Goal: Task Accomplishment & Management: Complete application form

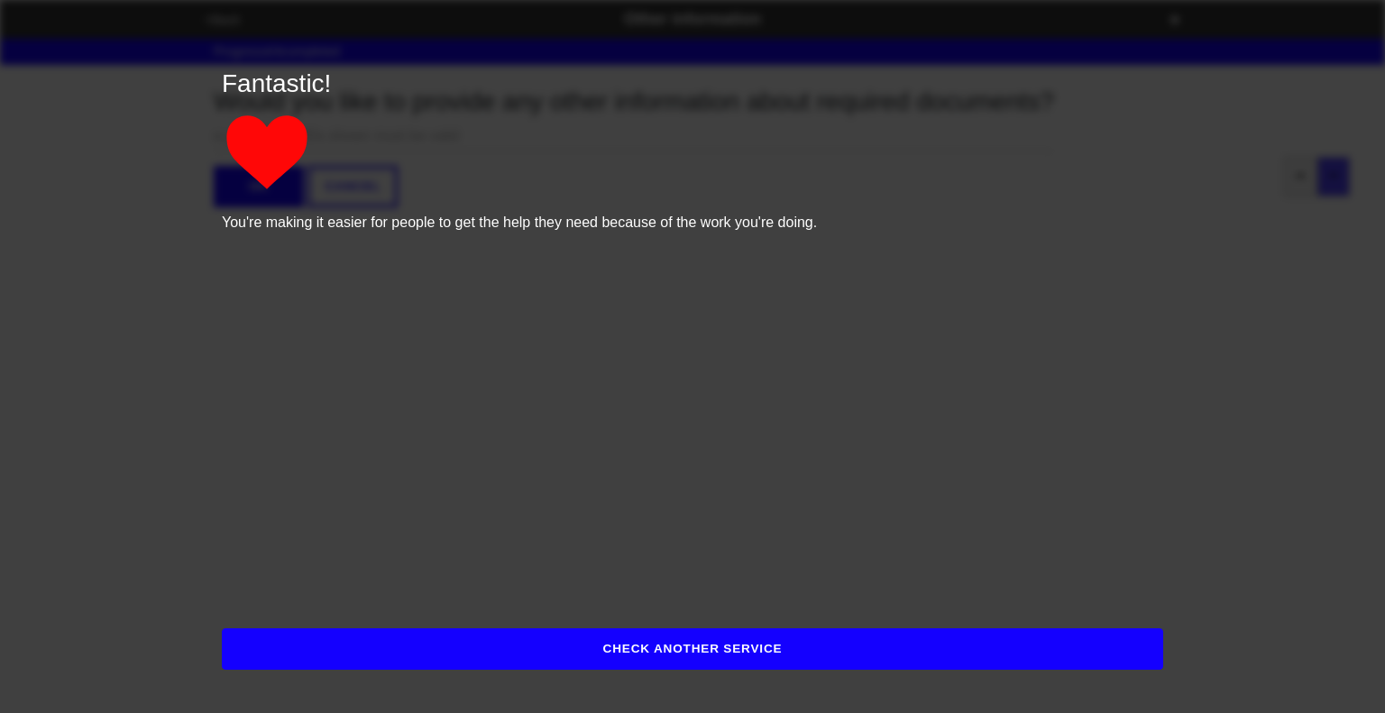
click at [429, 72] on p "Fantastic!" at bounding box center [692, 84] width 941 height 38
click at [916, 660] on button "CHECK ANOTHER SERVICE" at bounding box center [692, 648] width 941 height 41
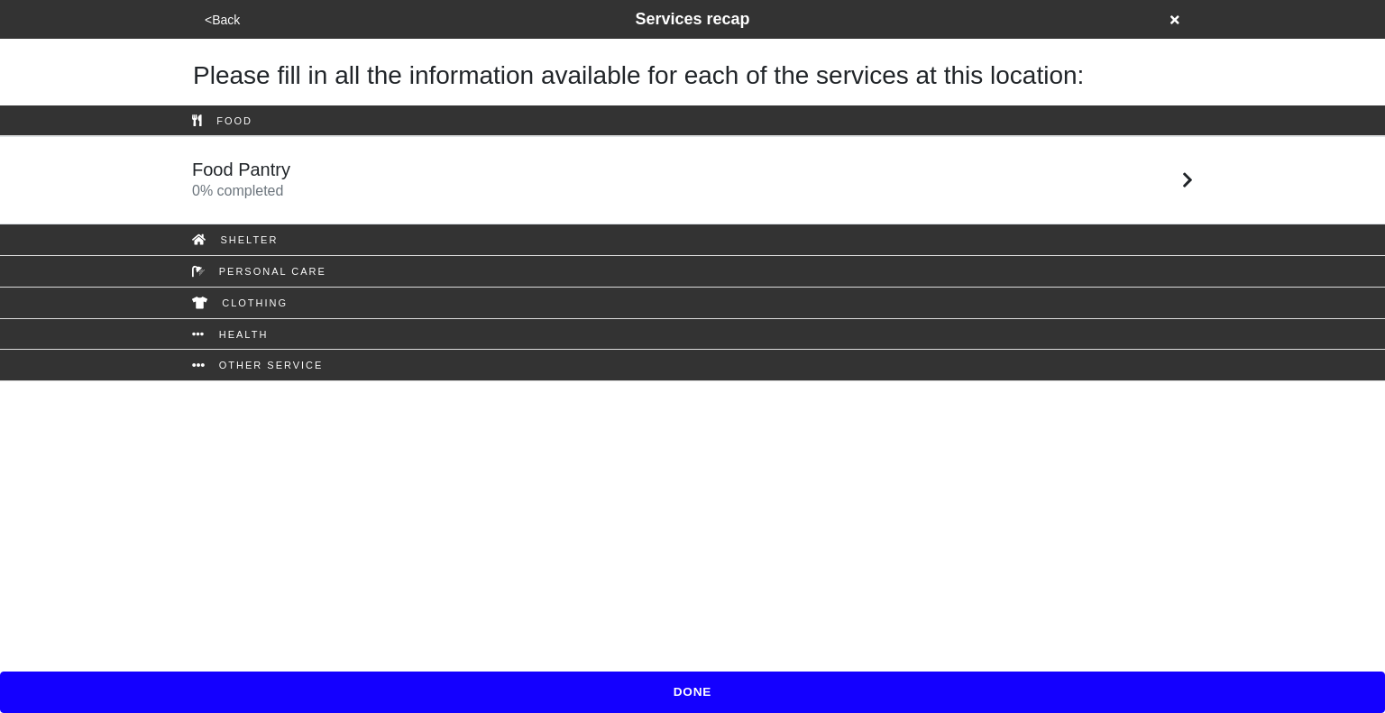
click at [220, 14] on button "<Back" at bounding box center [222, 20] width 46 height 21
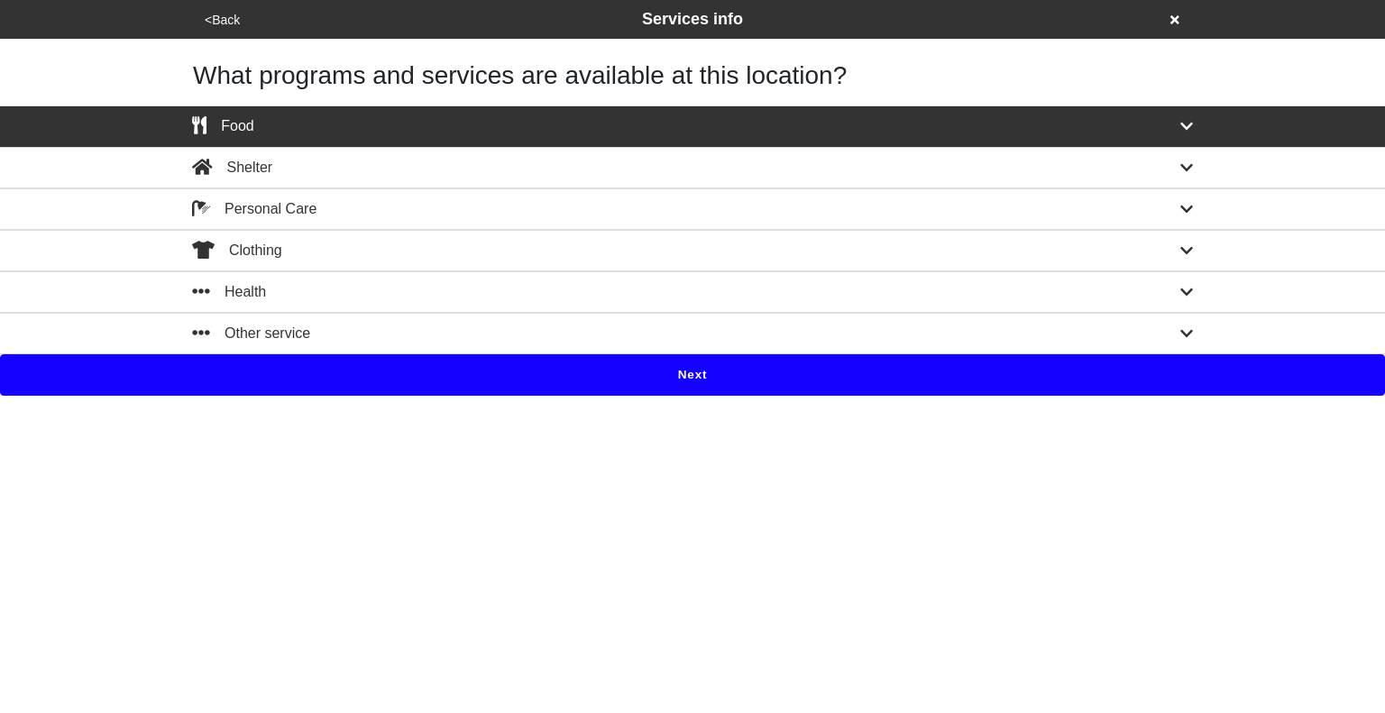
click at [216, 12] on button "<Back" at bounding box center [222, 20] width 46 height 21
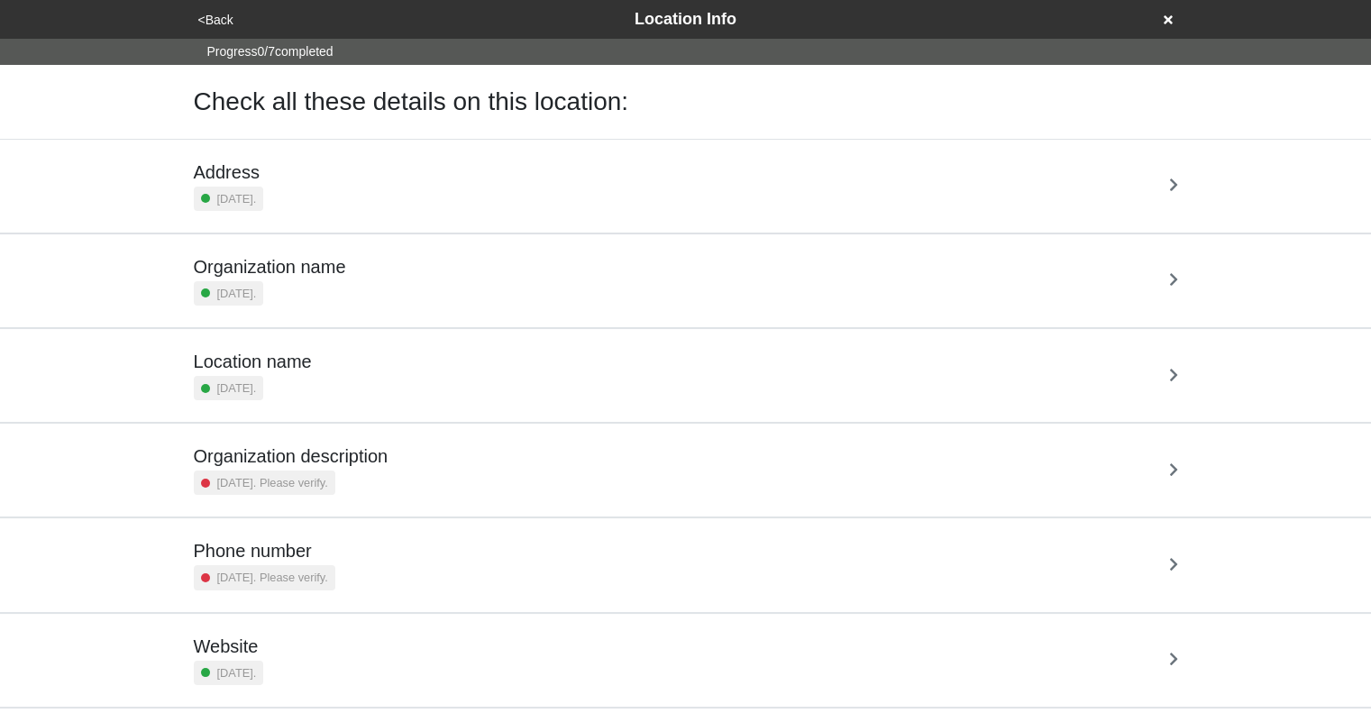
click at [216, 12] on button "<Back" at bounding box center [216, 20] width 46 height 21
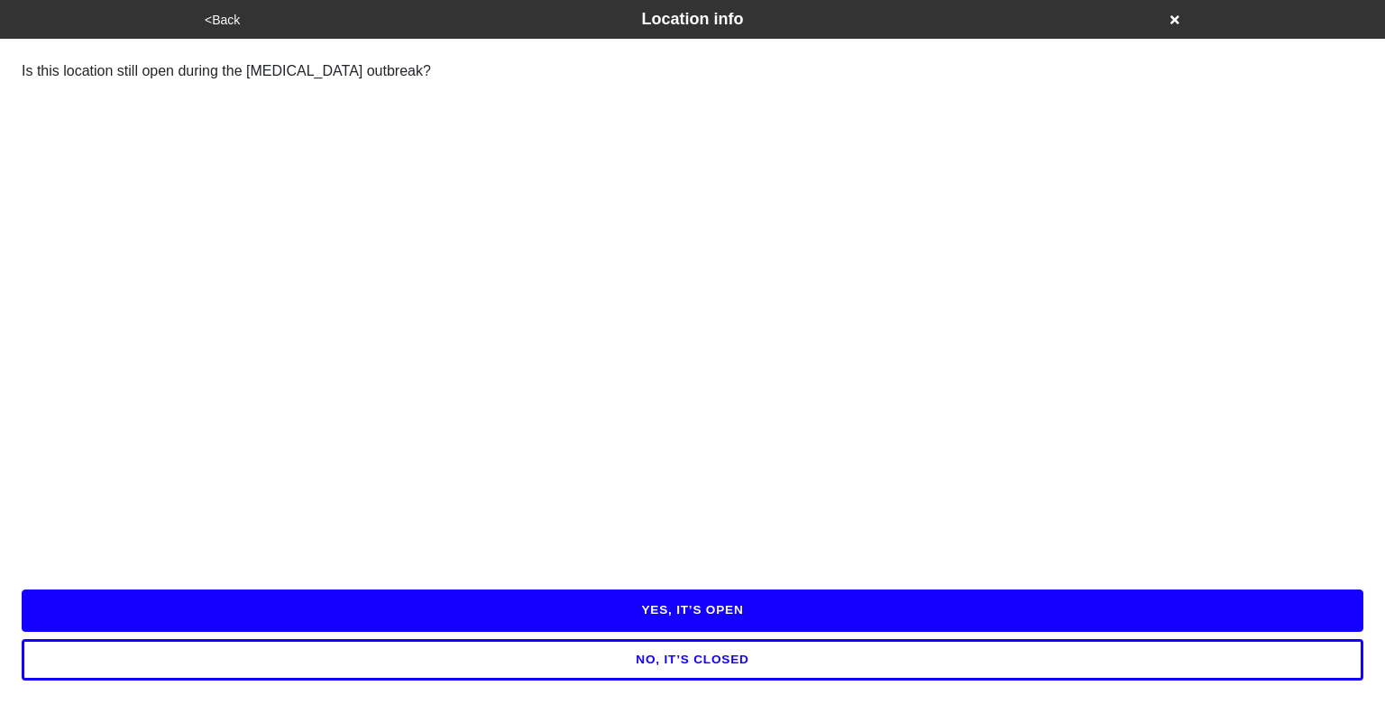
click at [1168, 14] on div "<Back Location info" at bounding box center [692, 19] width 986 height 24
click at [1176, 22] on icon at bounding box center [1174, 19] width 9 height 9
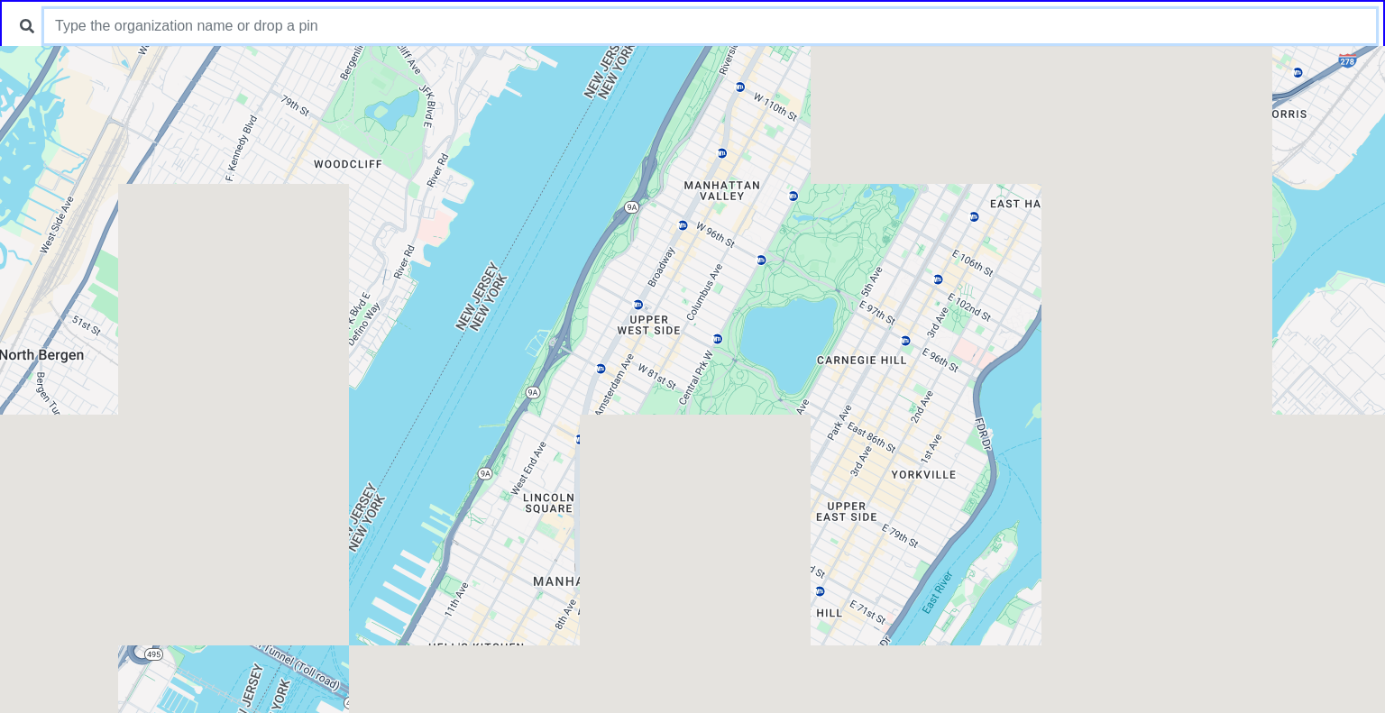
click at [644, 28] on input "text" at bounding box center [709, 26] width 1331 height 34
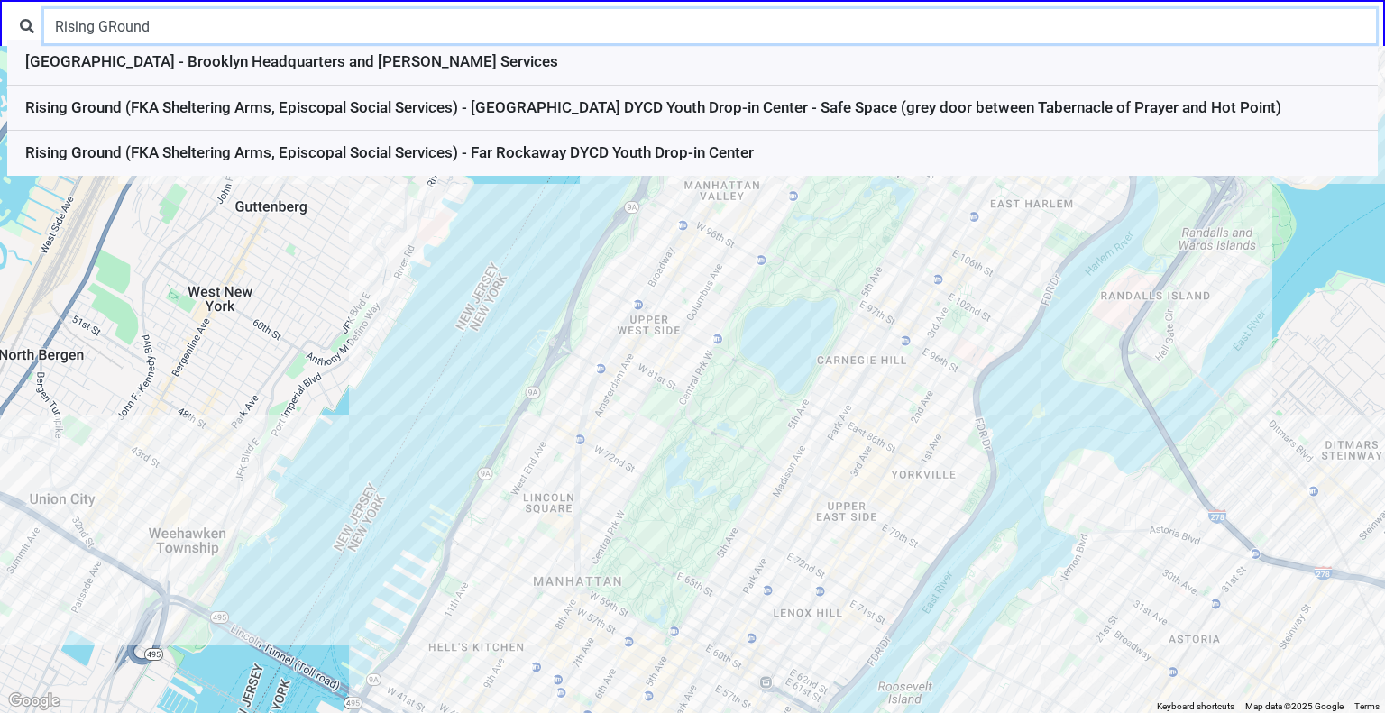
click at [117, 25] on input "Rising GRound" at bounding box center [709, 26] width 1331 height 34
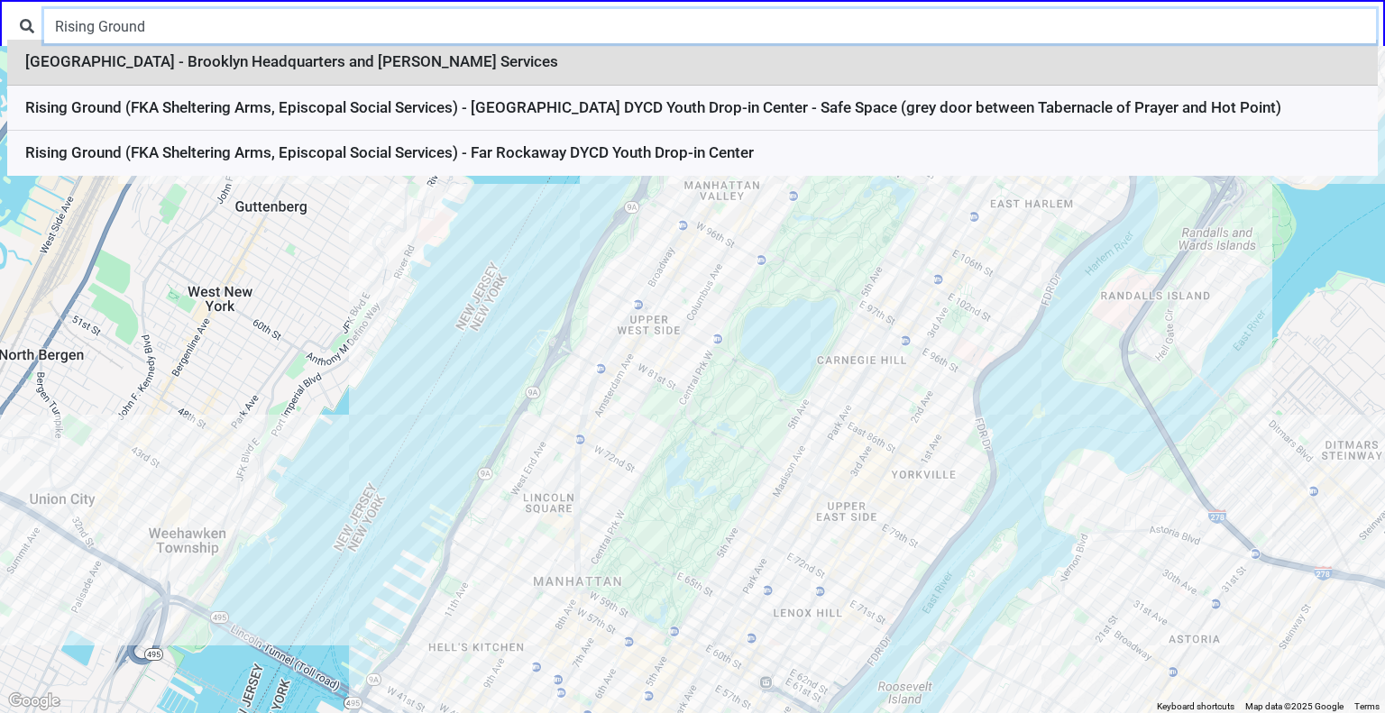
type input "Rising Ground"
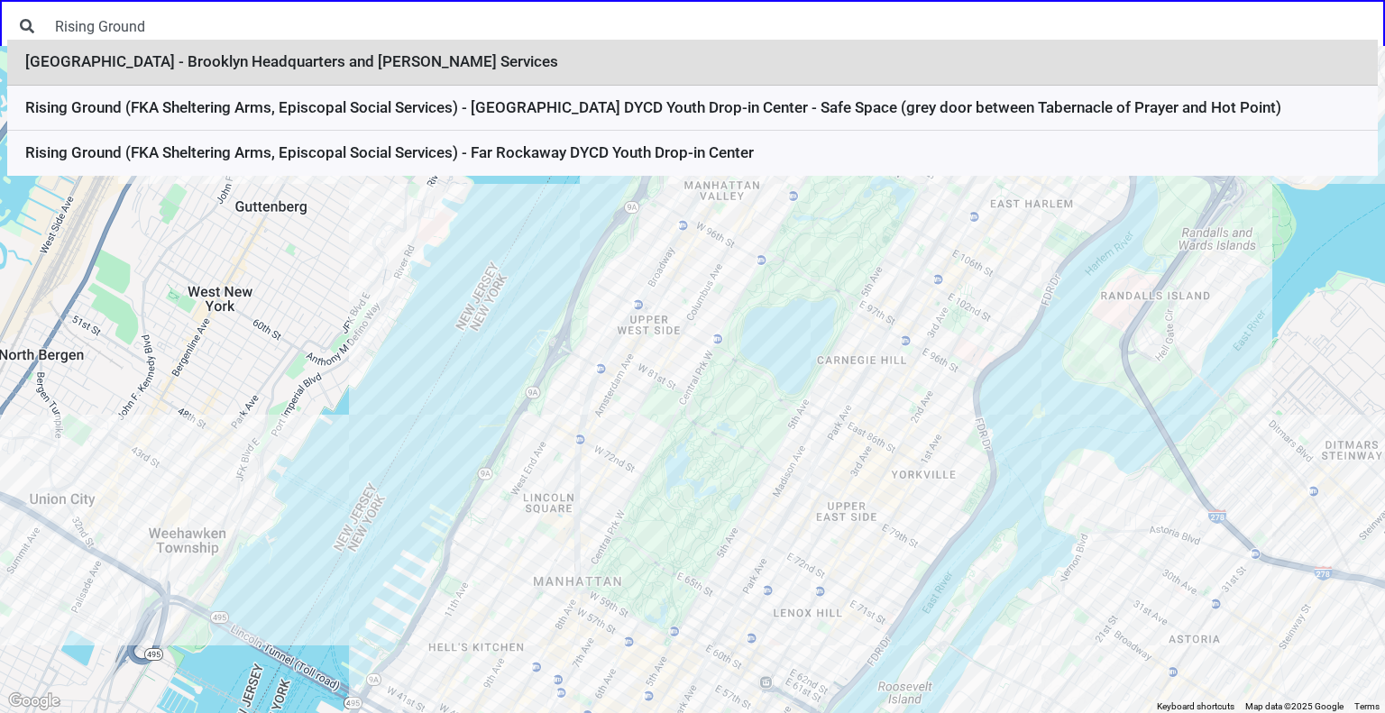
click at [588, 69] on li "[GEOGRAPHIC_DATA] - Brooklyn Headquarters and [PERSON_NAME] Services" at bounding box center [692, 63] width 1370 height 46
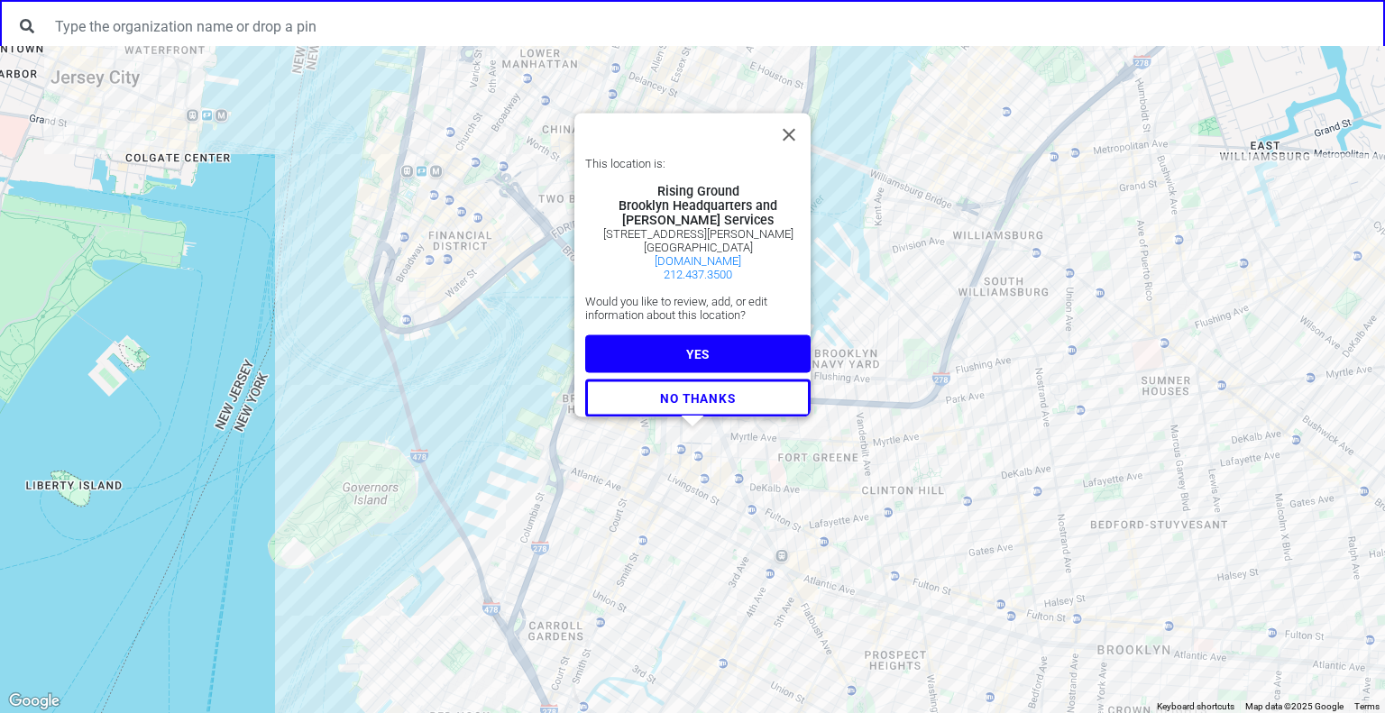
click at [718, 345] on button "YES" at bounding box center [697, 354] width 225 height 38
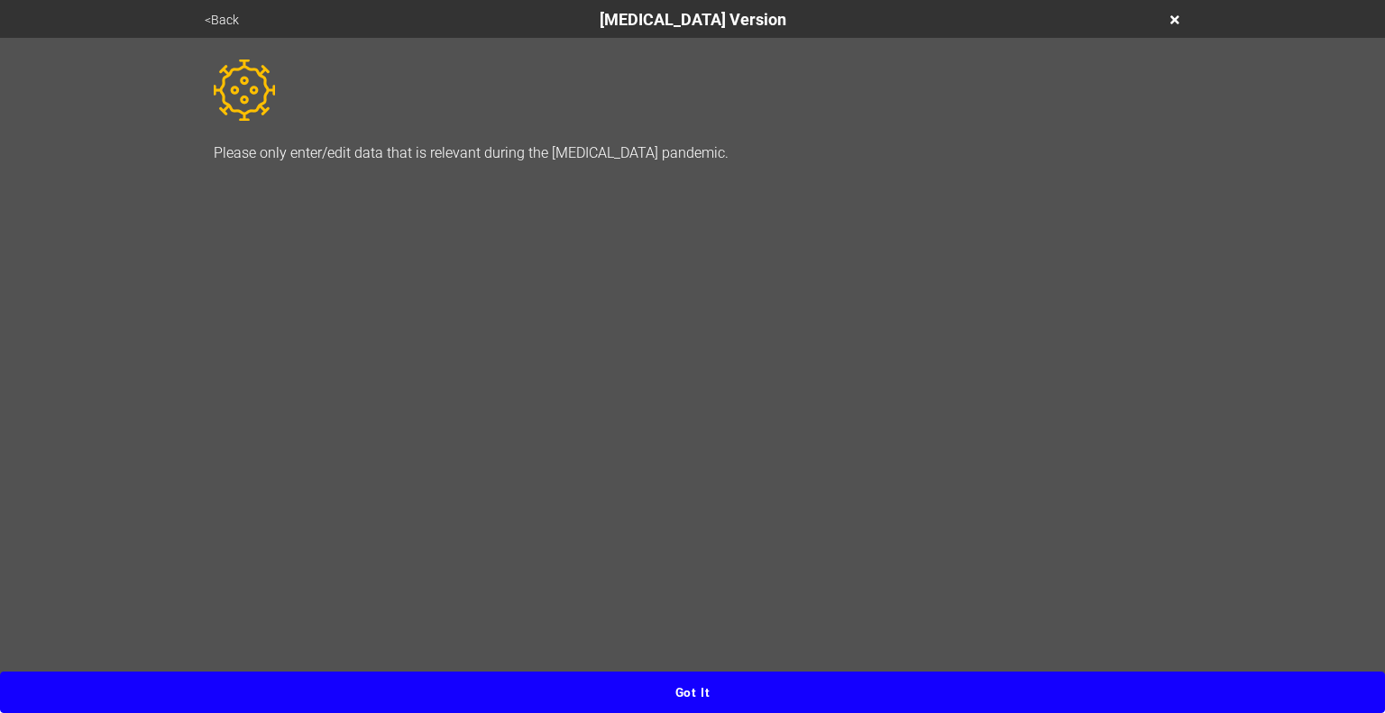
click at [941, 688] on button "Got it" at bounding box center [692, 692] width 1385 height 41
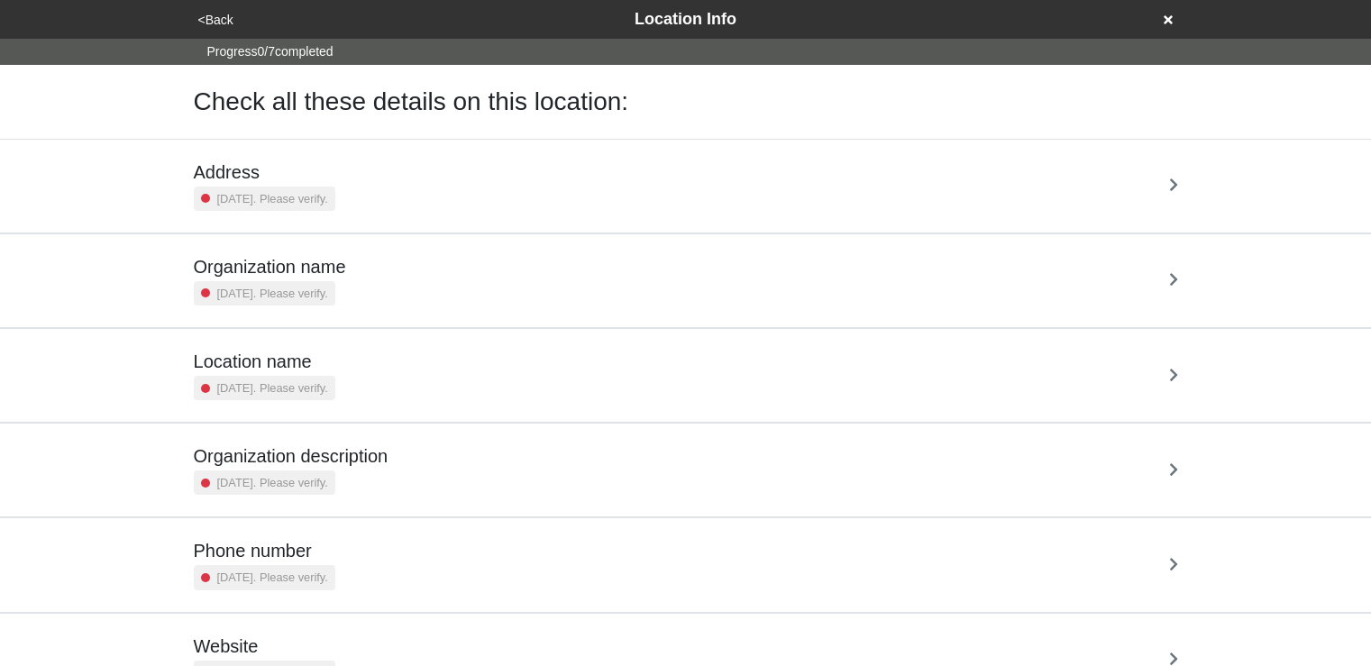
click at [280, 167] on h5 "Address" at bounding box center [265, 172] width 142 height 22
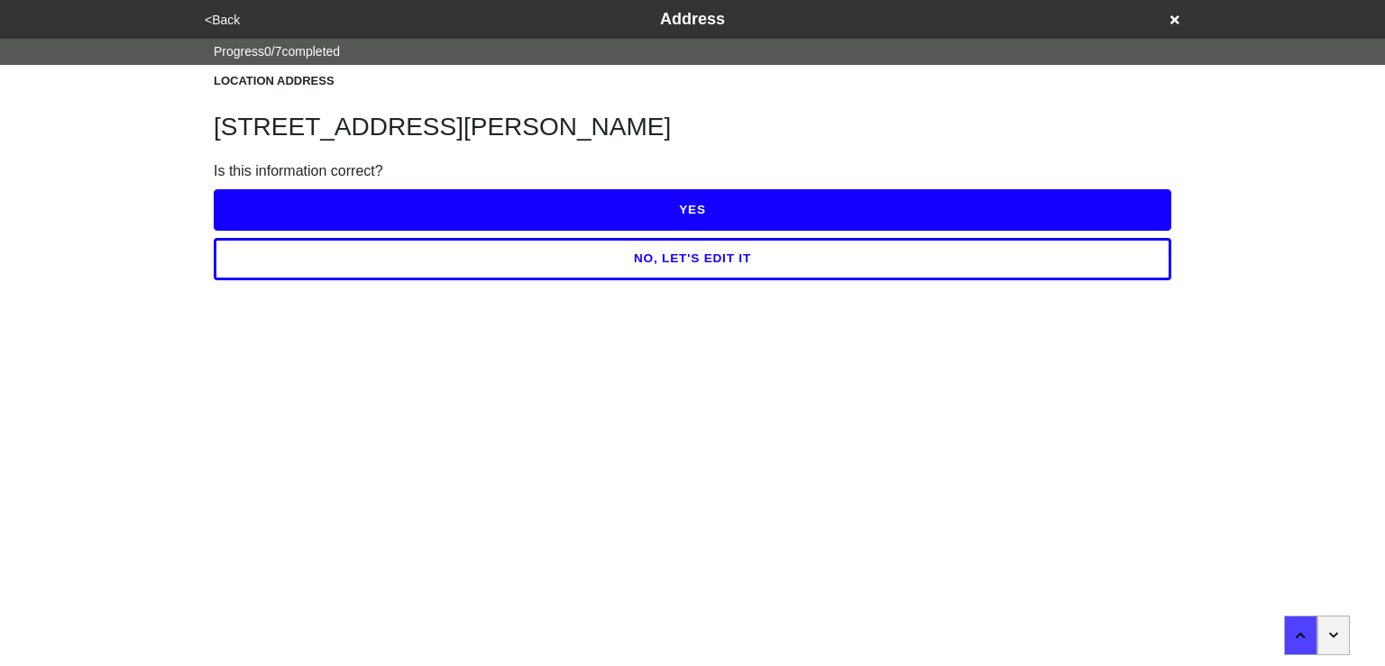
click at [1339, 638] on button "button" at bounding box center [1333, 636] width 33 height 40
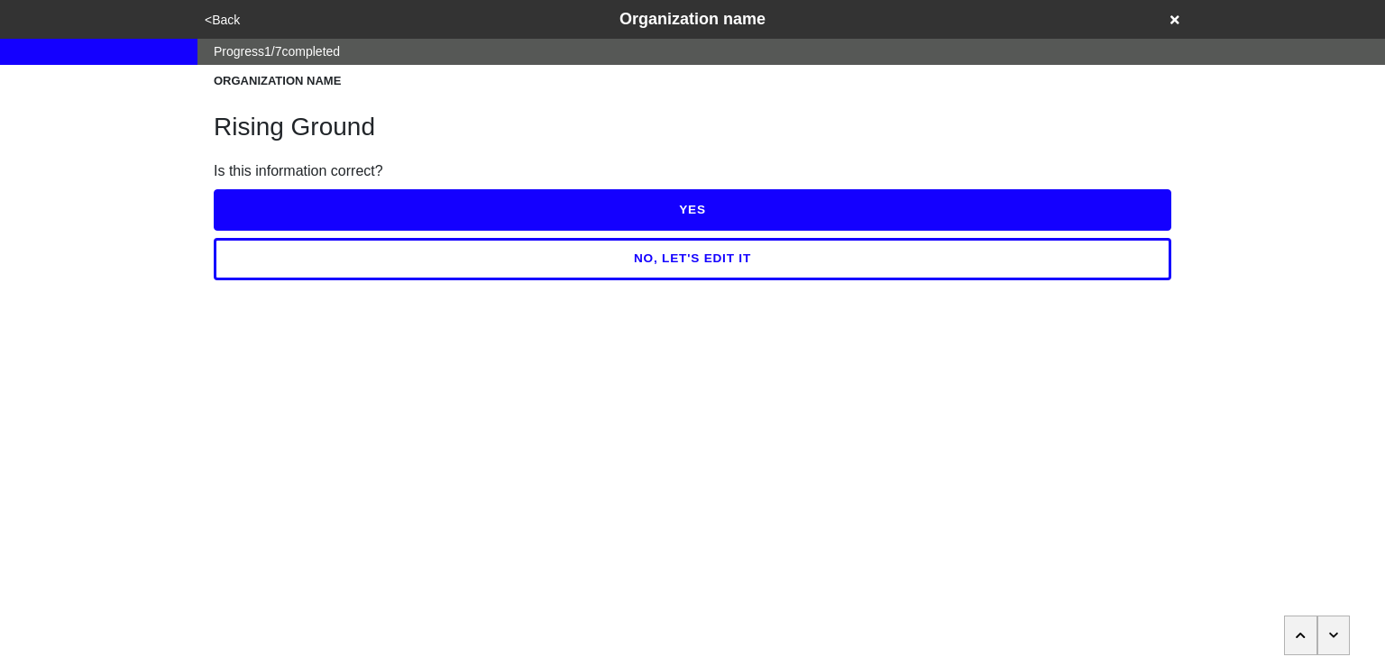
click at [1339, 638] on button "button" at bounding box center [1333, 636] width 33 height 40
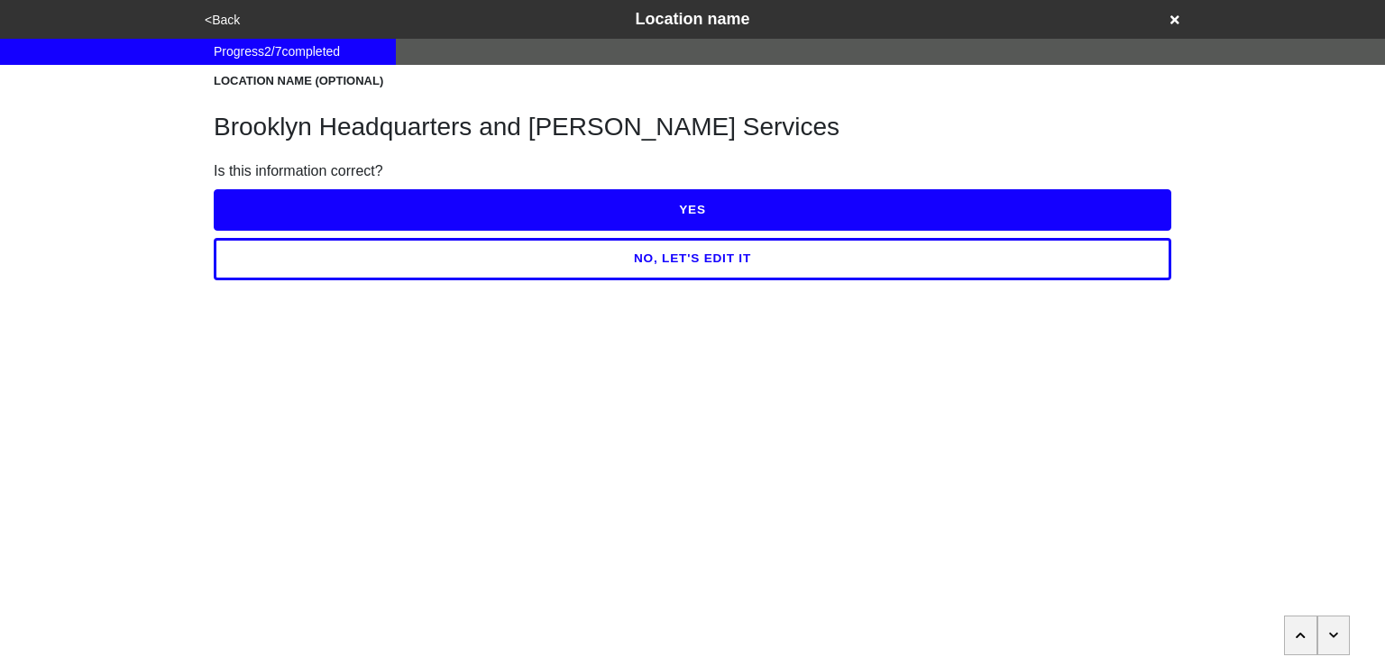
click at [1339, 638] on button "button" at bounding box center [1333, 636] width 33 height 40
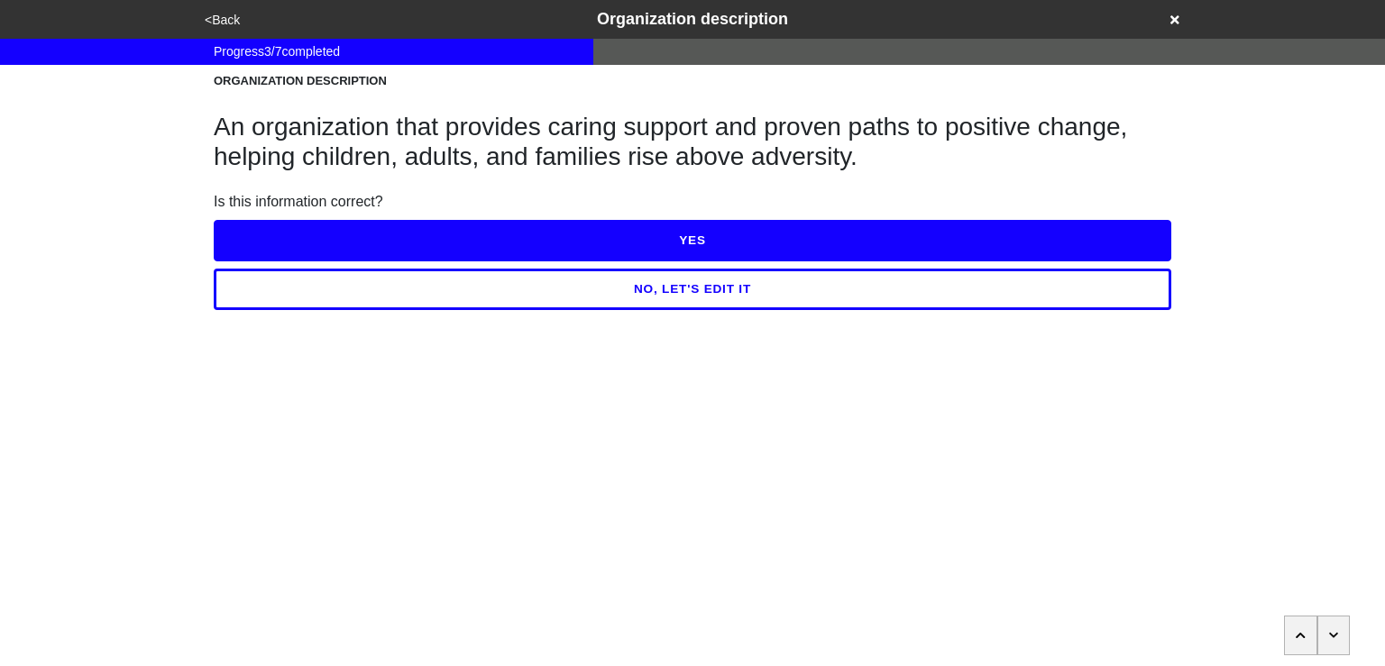
click at [1339, 638] on button "button" at bounding box center [1333, 636] width 33 height 40
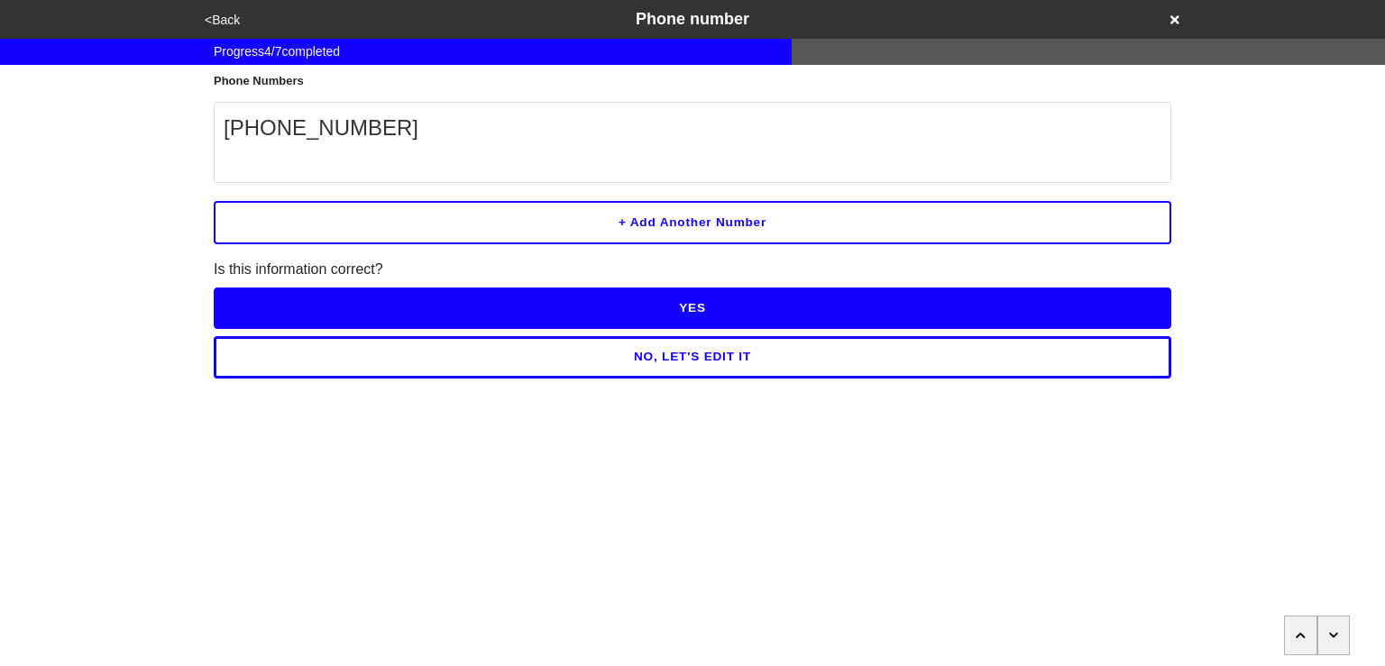
click at [1305, 641] on button "button" at bounding box center [1300, 636] width 33 height 40
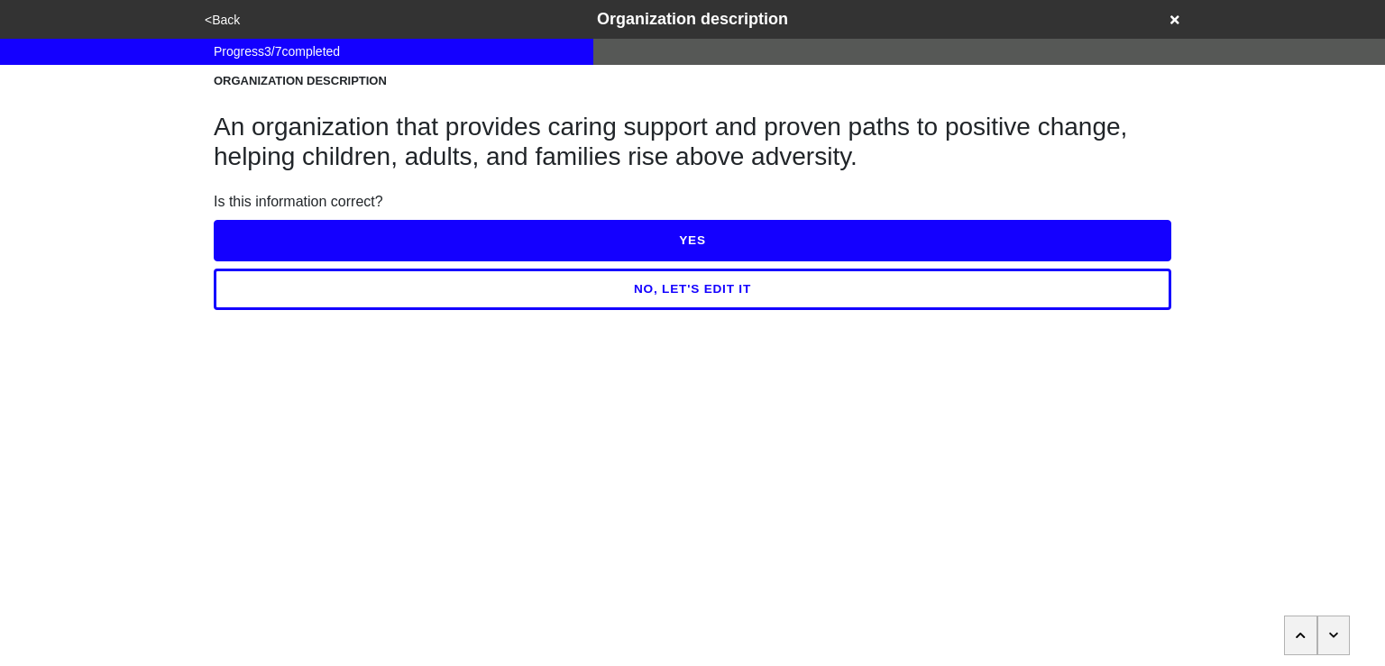
click at [1335, 638] on icon "button" at bounding box center [1334, 635] width 10 height 11
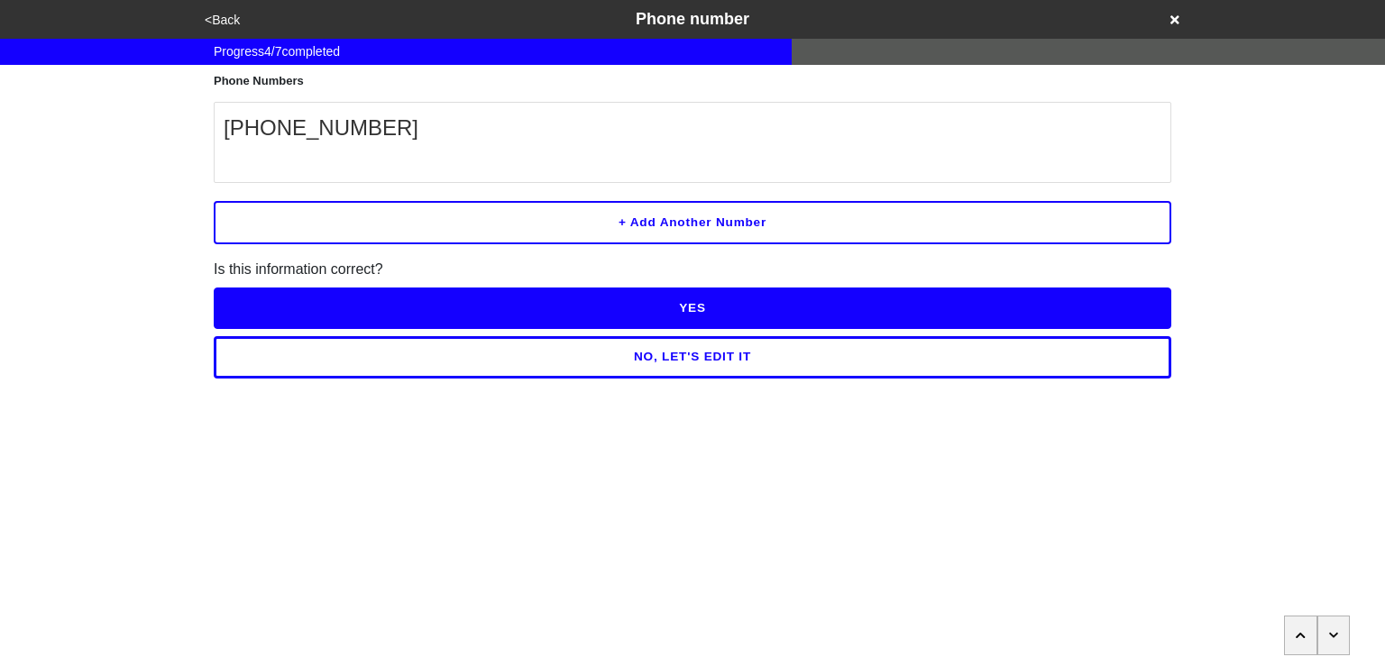
click at [1335, 638] on icon "button" at bounding box center [1334, 635] width 10 height 11
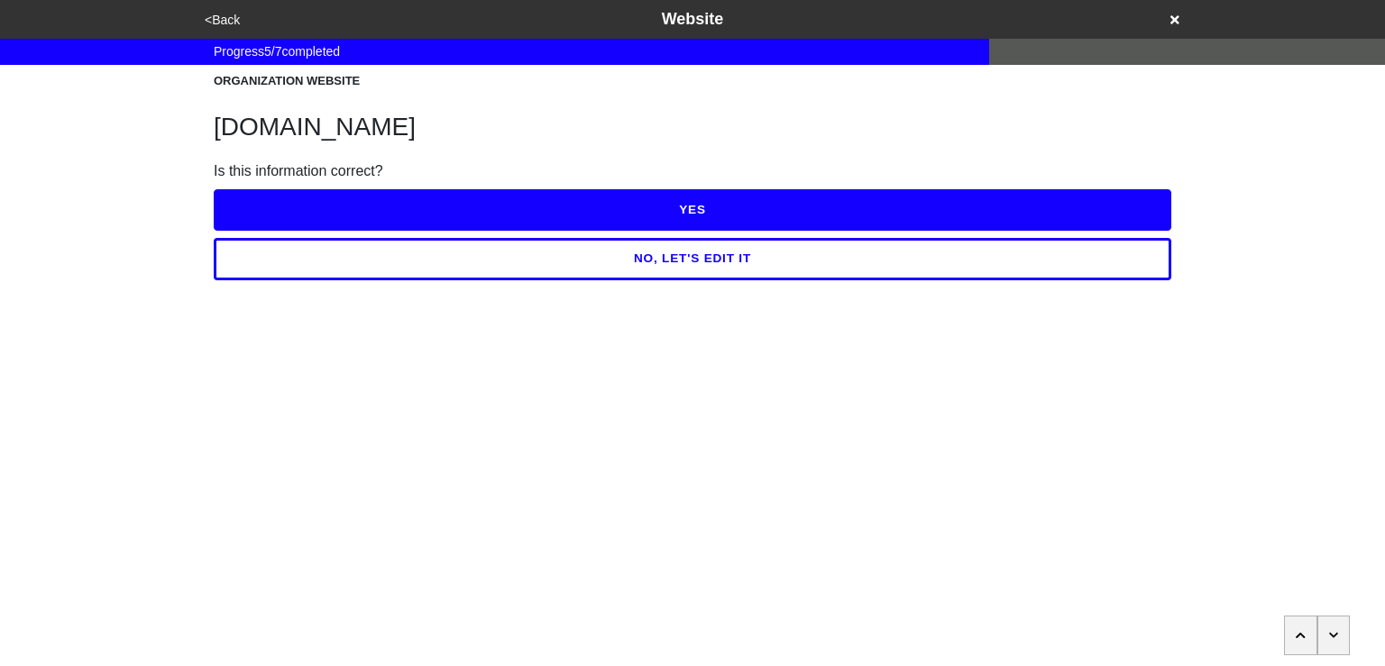
click at [1335, 638] on icon "button" at bounding box center [1334, 635] width 10 height 11
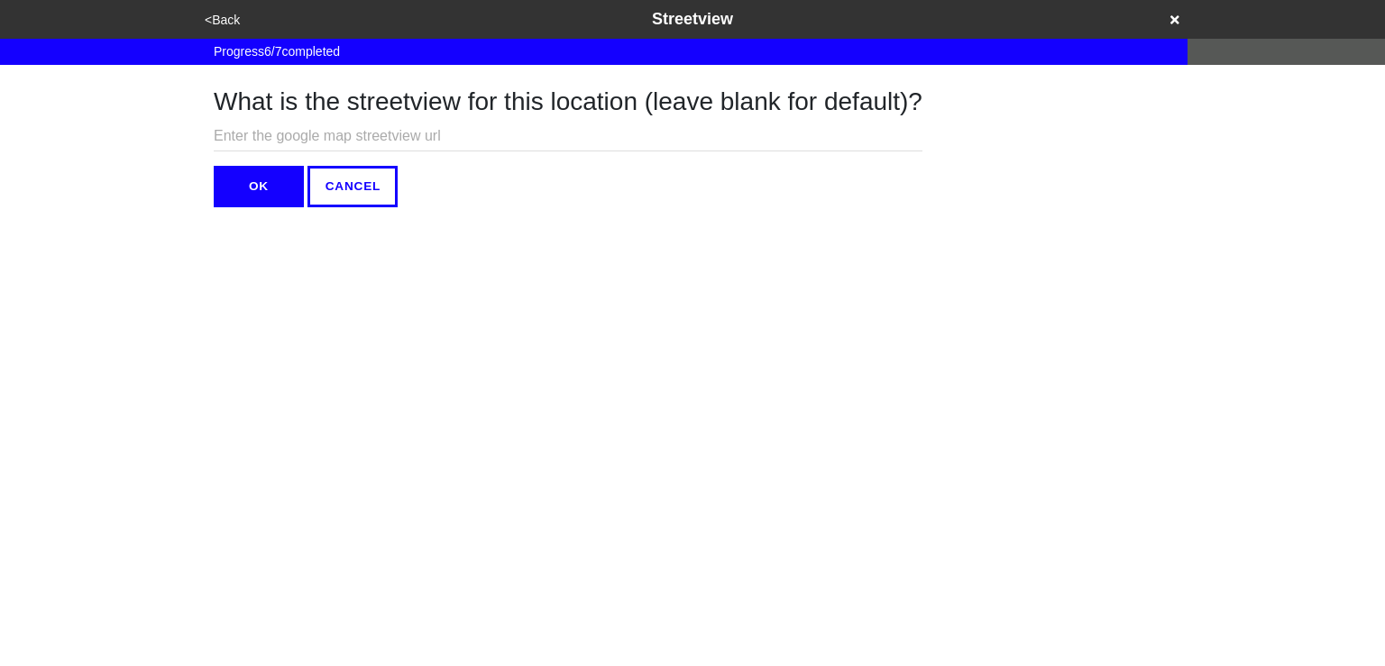
click at [440, 133] on input "text" at bounding box center [568, 137] width 709 height 30
click at [337, 188] on button "CANCEL" at bounding box center [352, 186] width 90 height 41
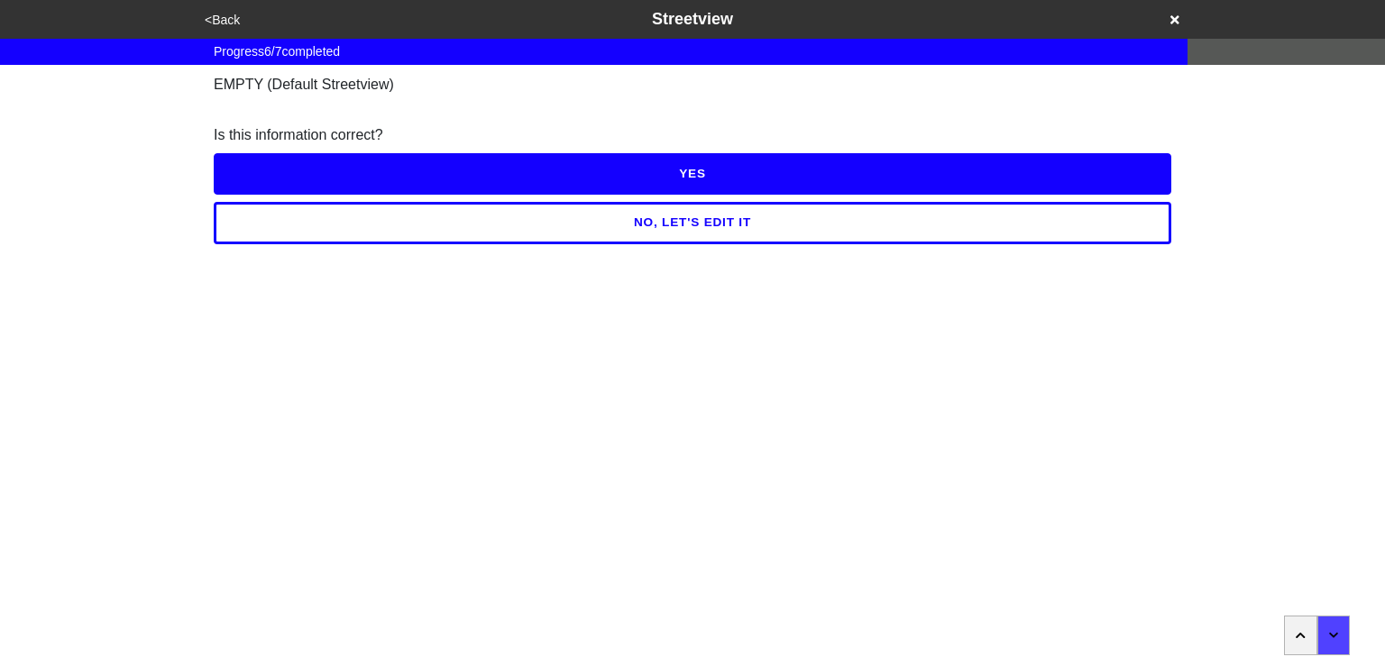
click at [682, 188] on button "YES" at bounding box center [692, 173] width 957 height 41
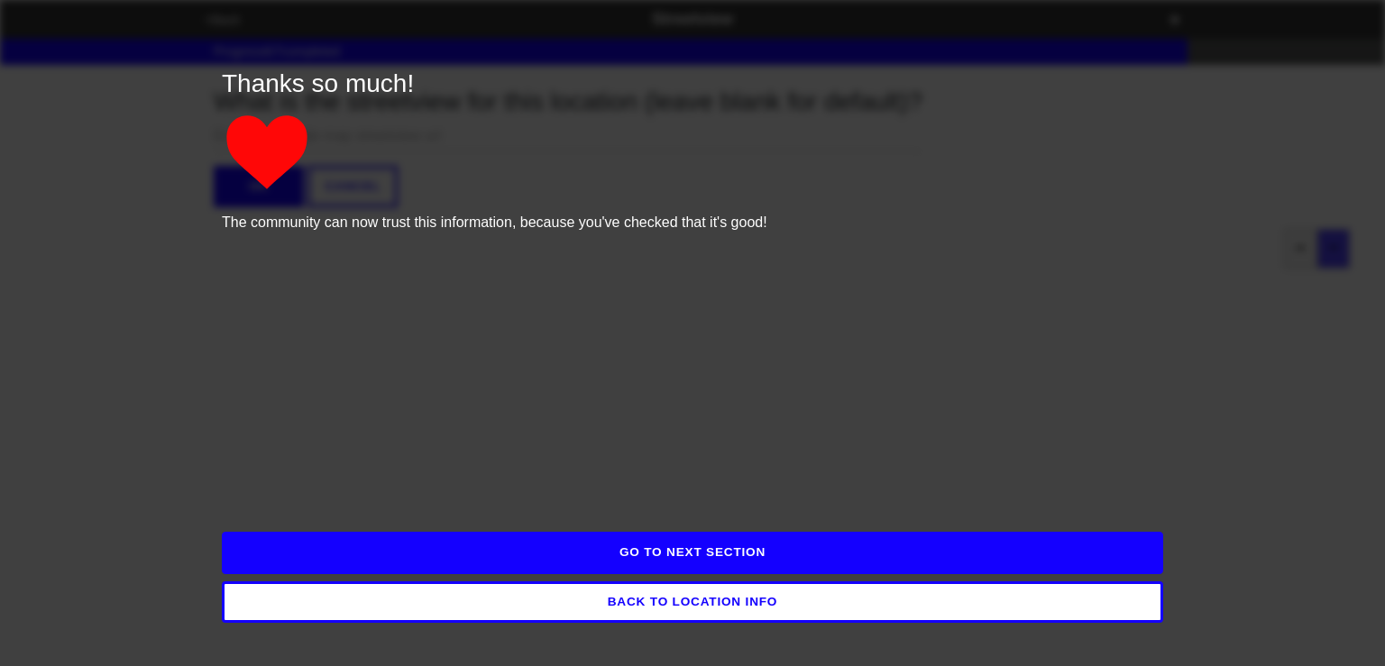
click at [745, 555] on button "GO TO NEXT SECTION" at bounding box center [692, 552] width 941 height 41
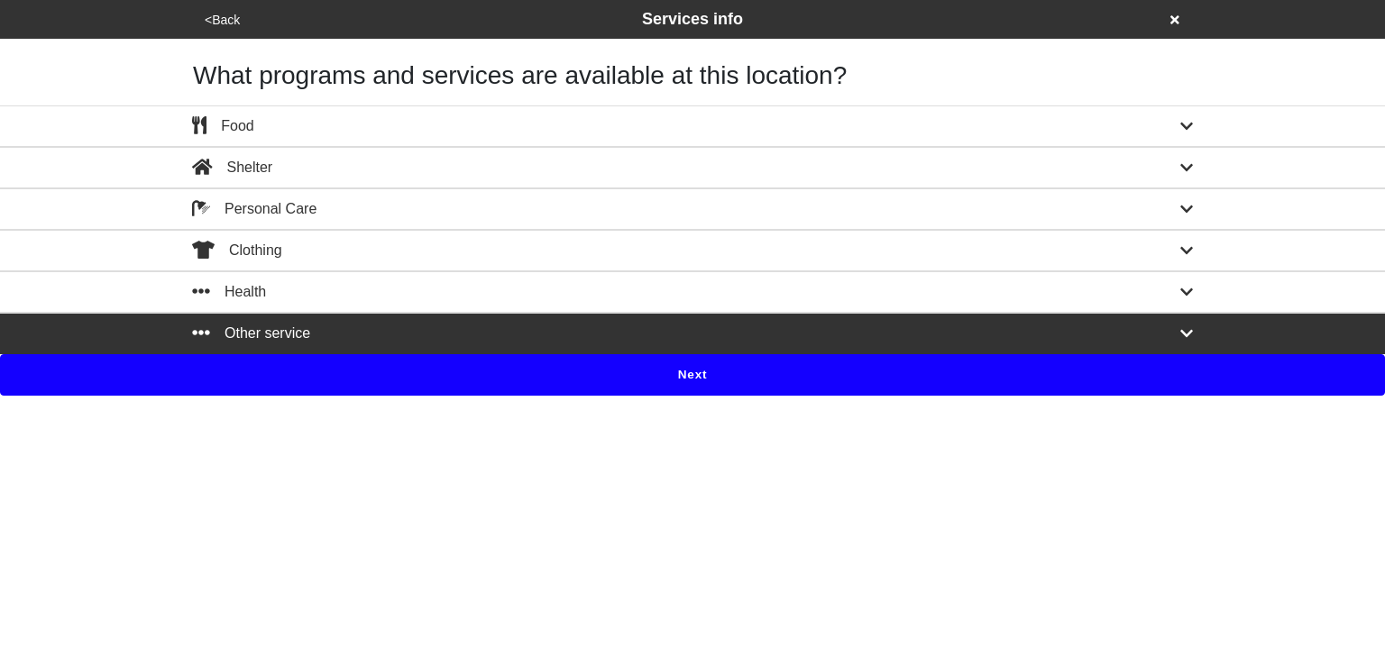
click at [340, 334] on div "Other service" at bounding box center [692, 334] width 1028 height 22
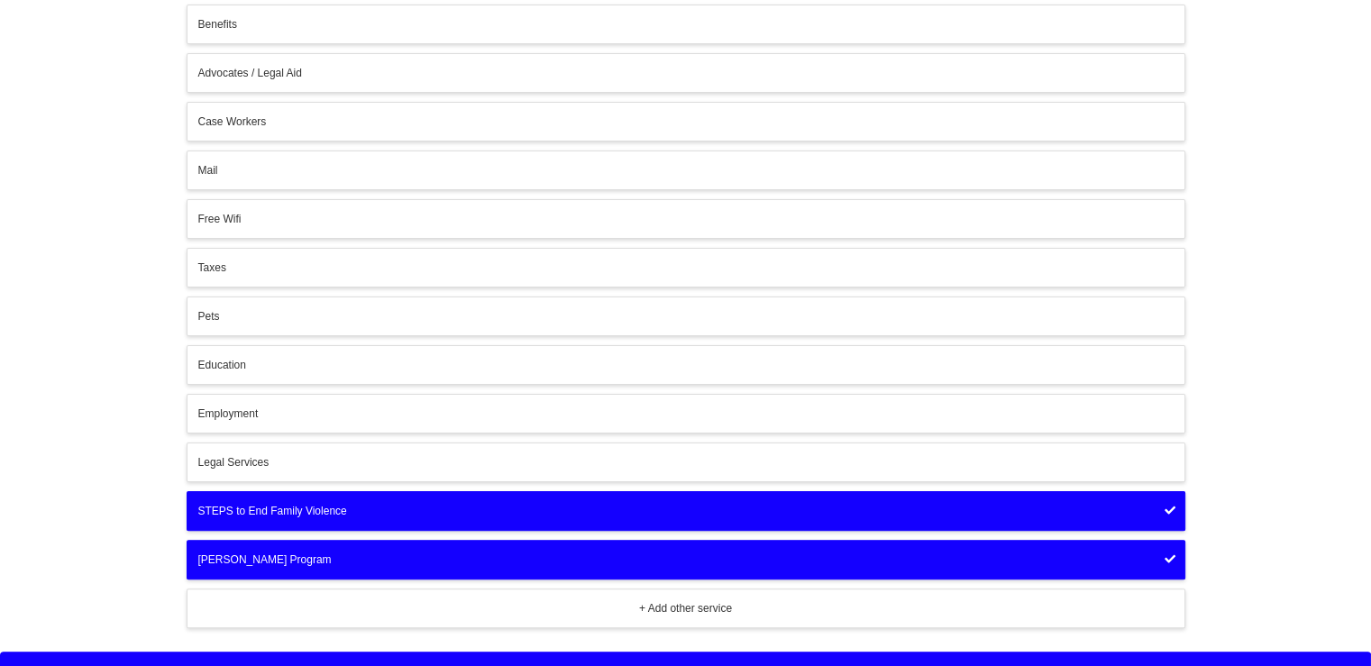
scroll to position [383, 0]
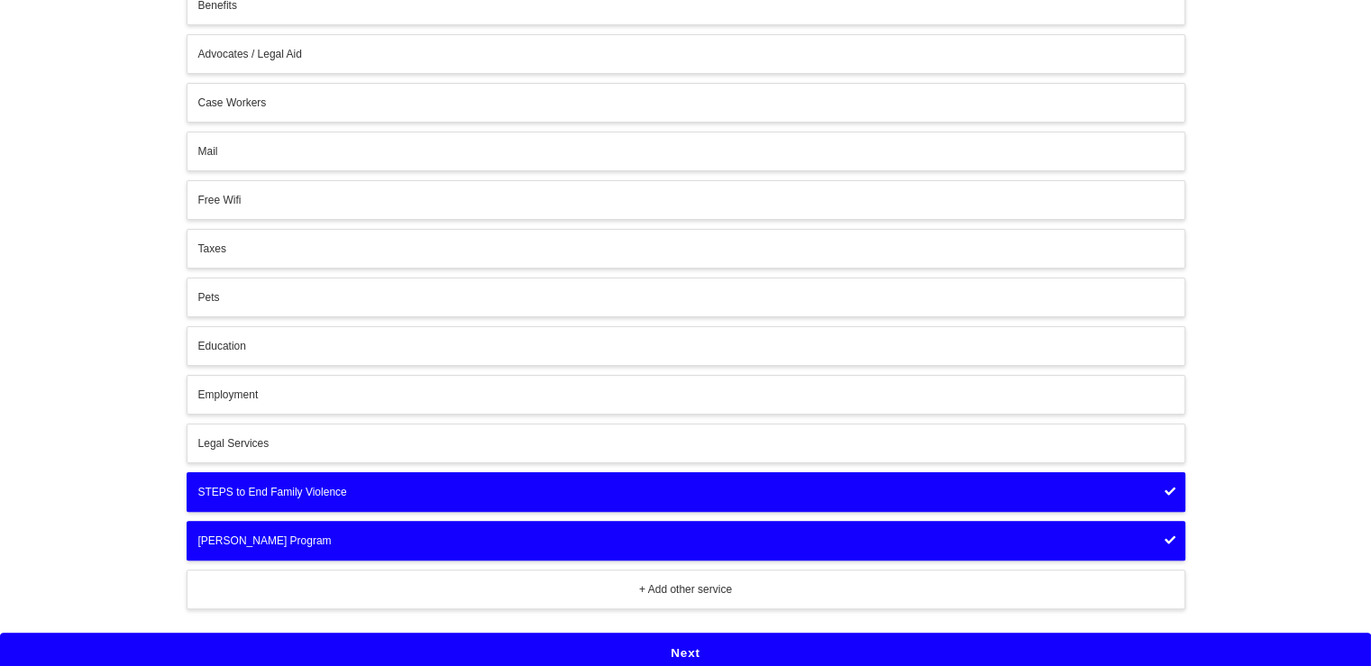
click at [705, 646] on button "Next" at bounding box center [685, 653] width 1371 height 41
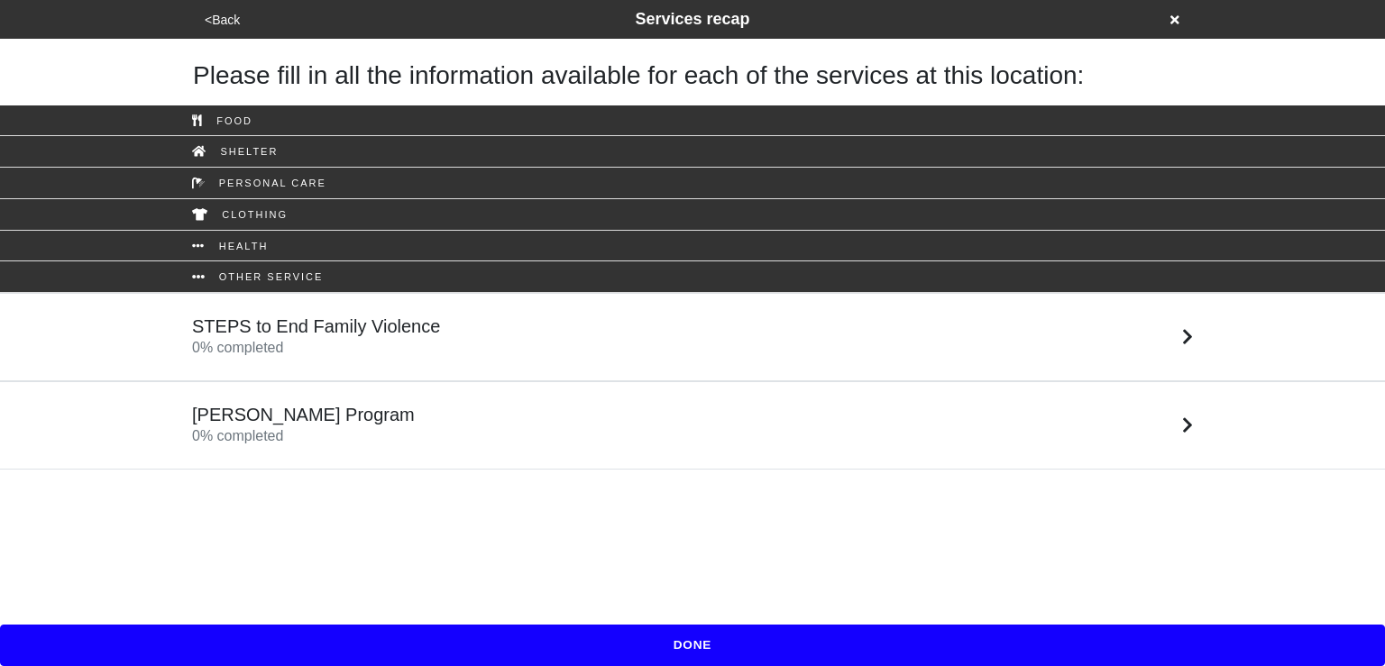
click at [566, 334] on div "STEPS to End Family Violence 0 % completed" at bounding box center [692, 337] width 1028 height 43
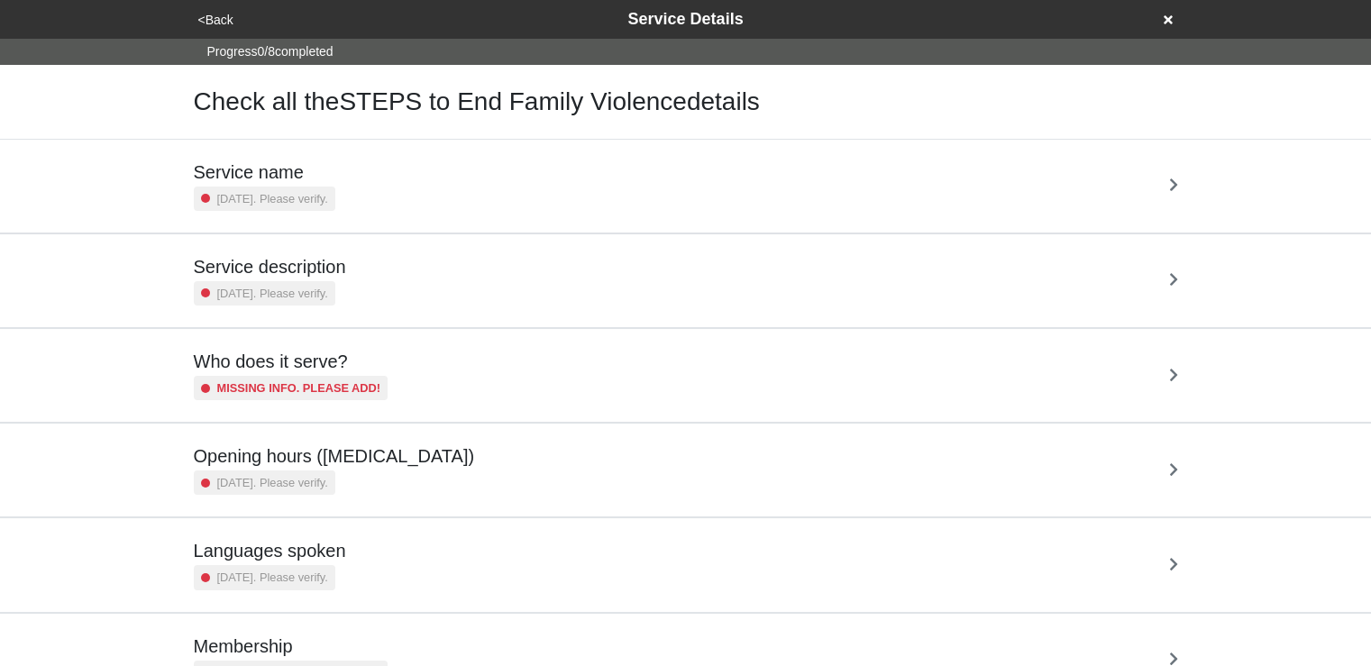
click at [514, 194] on div "Service name 2 years ago. Please verify." at bounding box center [686, 186] width 984 height 50
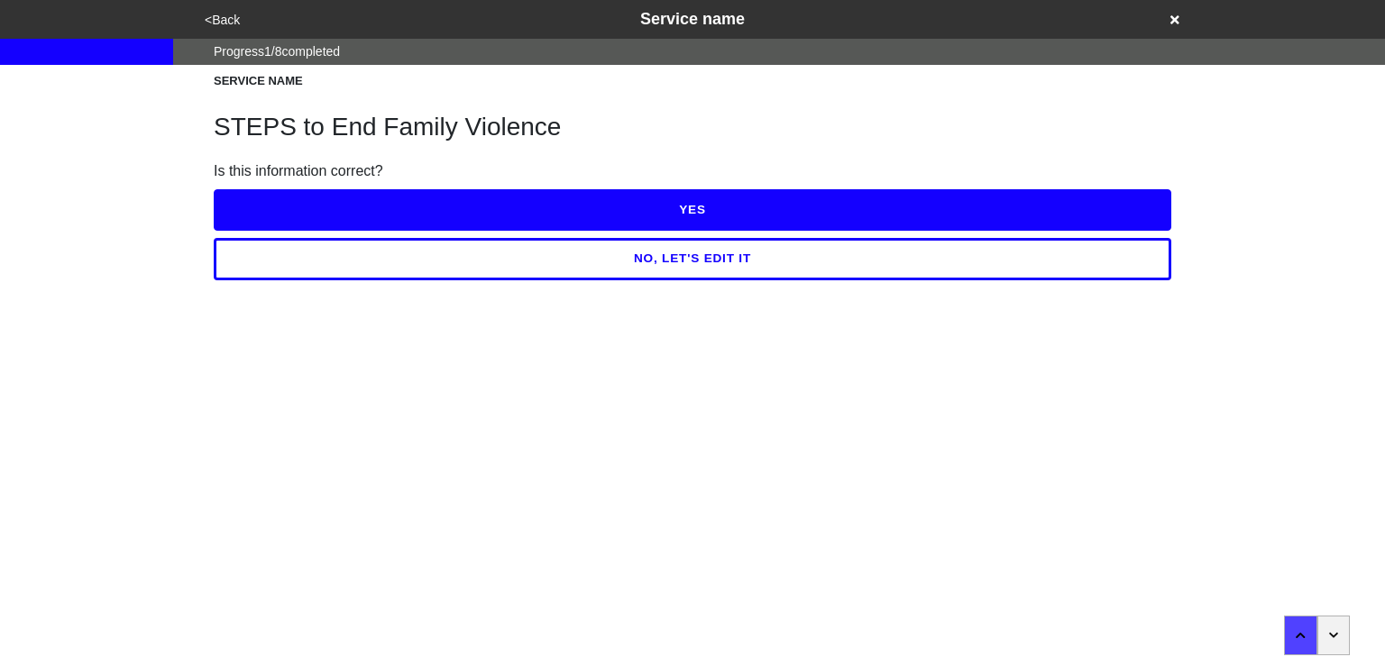
click at [230, 17] on button "<Back" at bounding box center [222, 20] width 46 height 21
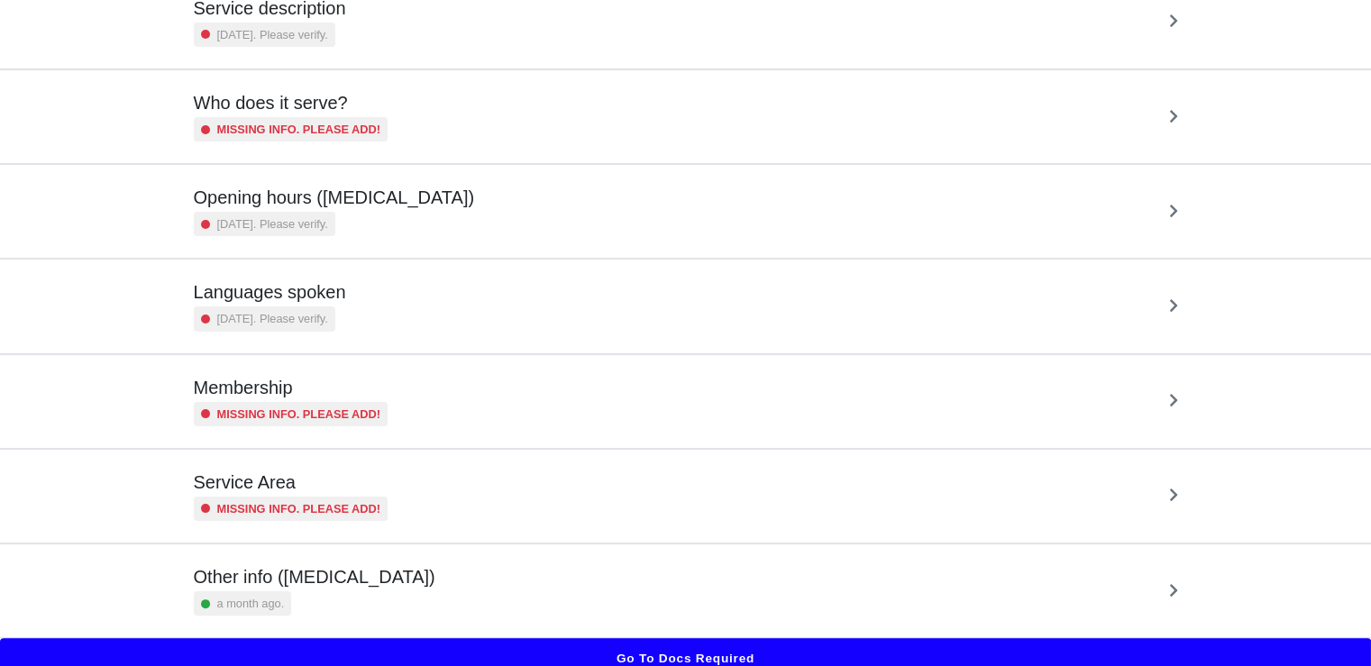
scroll to position [270, 0]
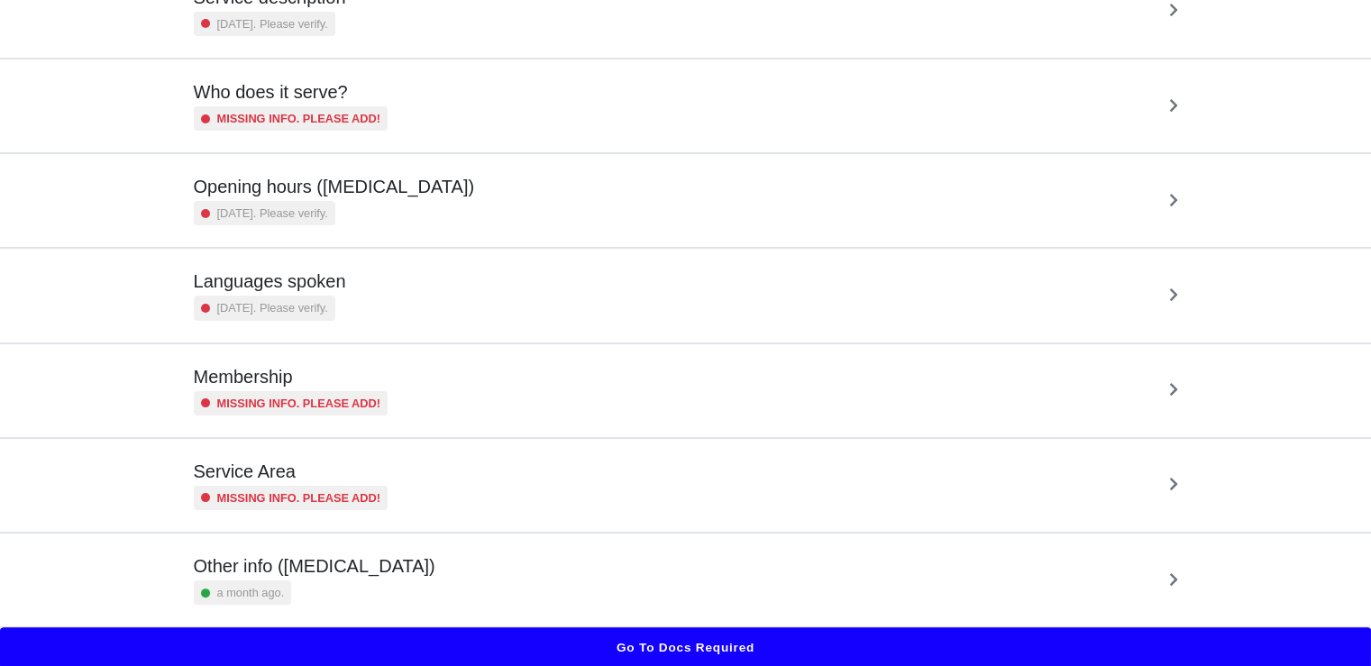
click at [749, 645] on button "Go to docs required" at bounding box center [685, 647] width 1371 height 41
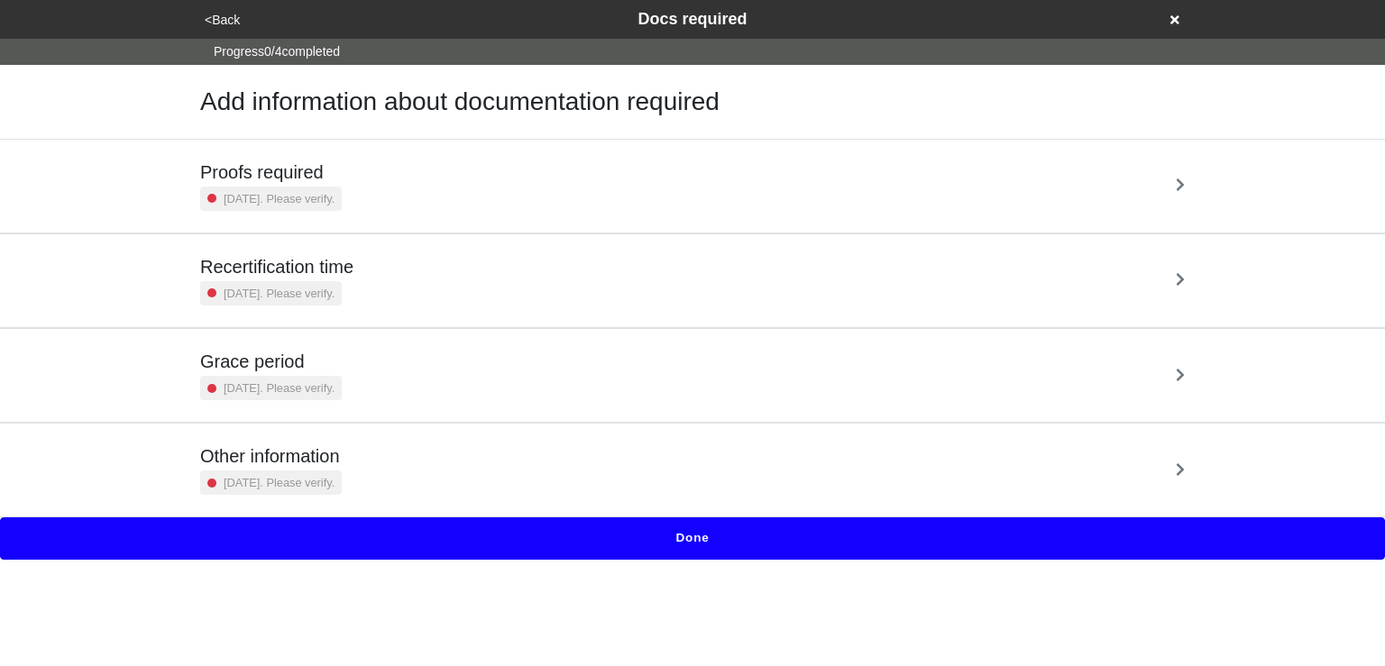
click at [543, 176] on div "Proofs required 2 years ago. Please verify." at bounding box center [692, 186] width 984 height 50
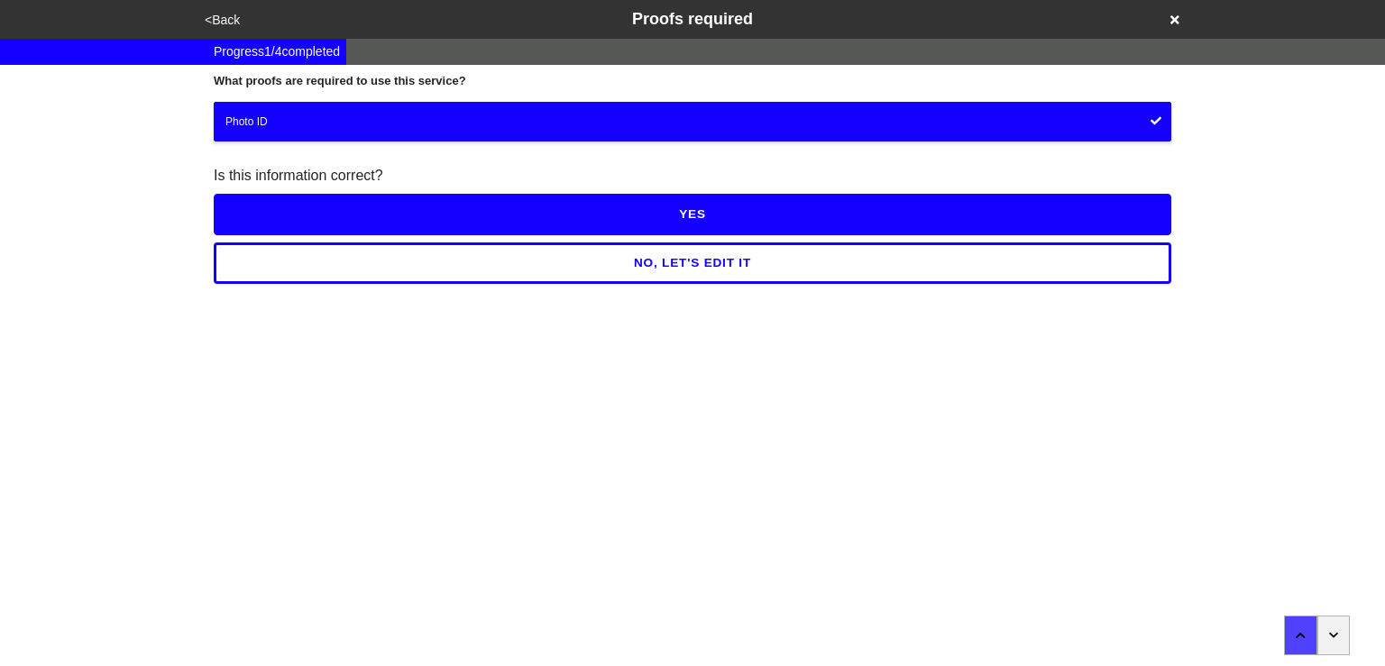
click at [1340, 636] on button "button" at bounding box center [1333, 636] width 33 height 40
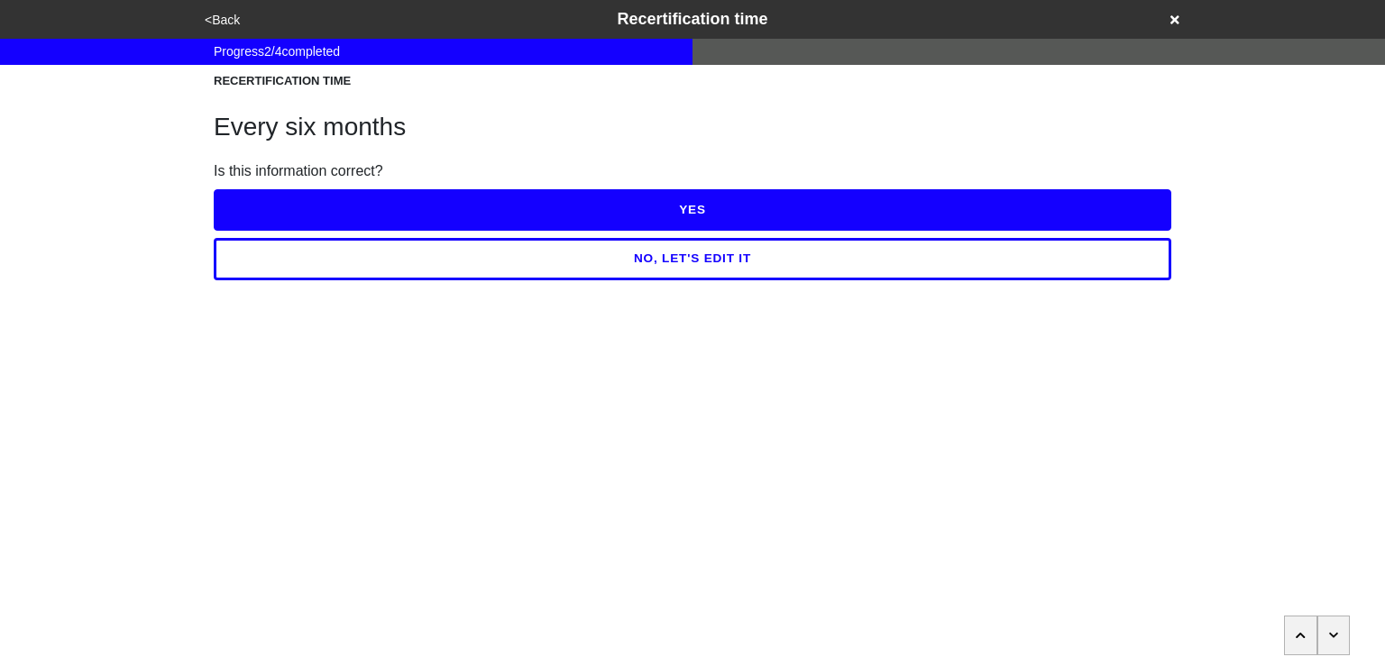
click at [1340, 636] on button "button" at bounding box center [1333, 636] width 33 height 40
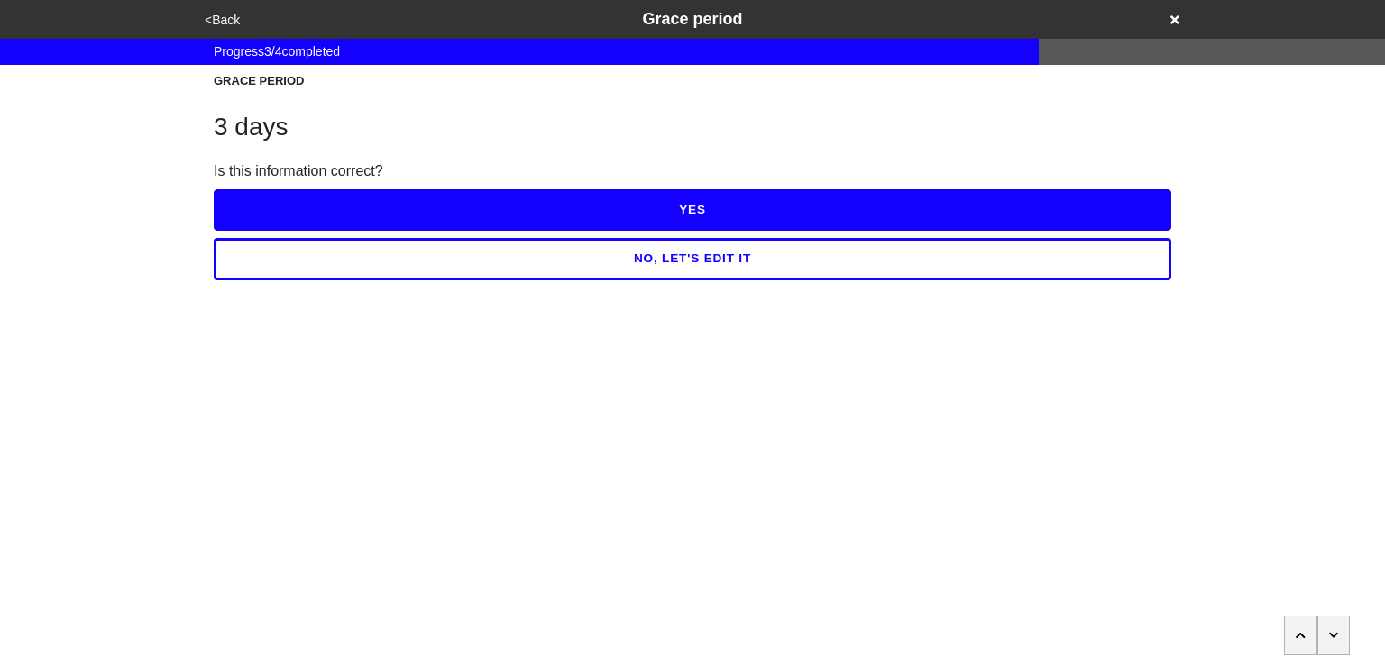
click at [1340, 636] on button "button" at bounding box center [1333, 636] width 33 height 40
